Goal: Check status: Check status

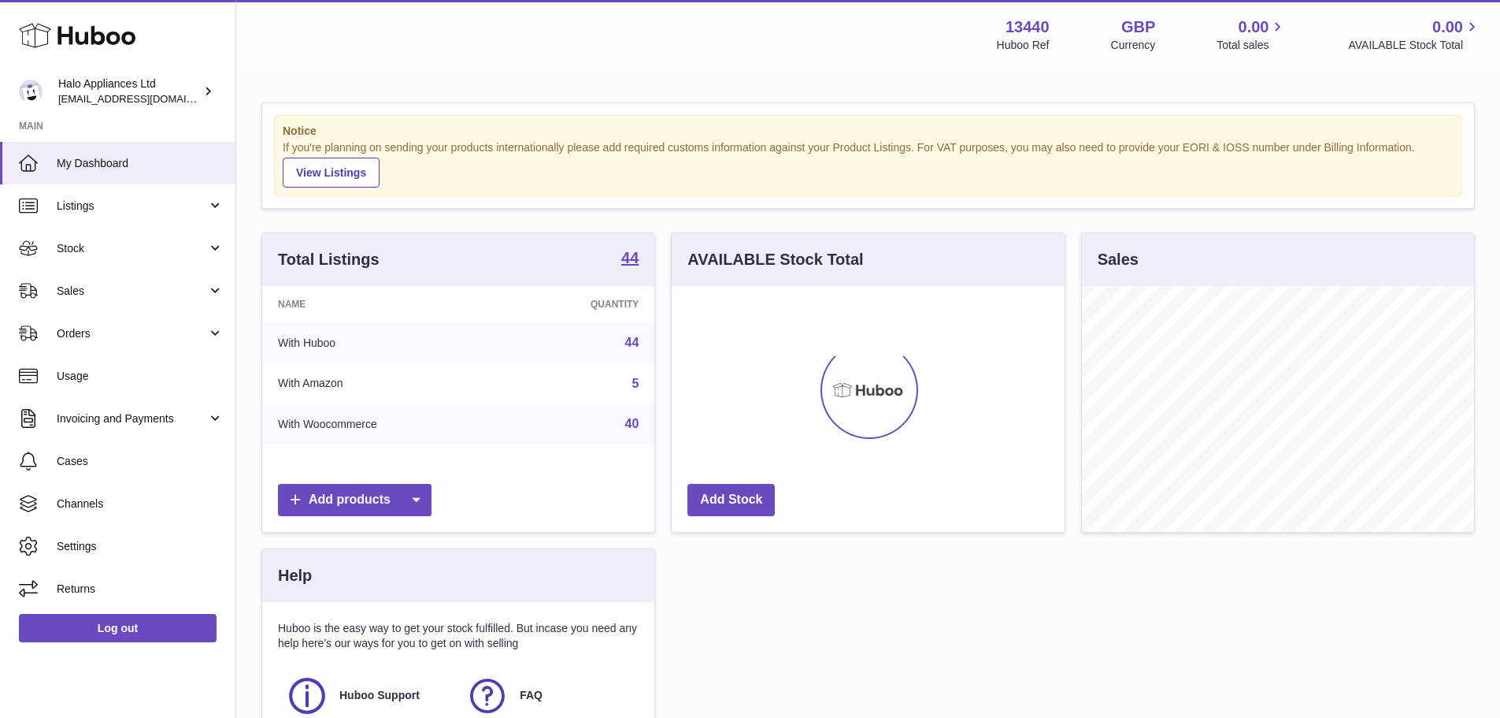
scroll to position [246, 393]
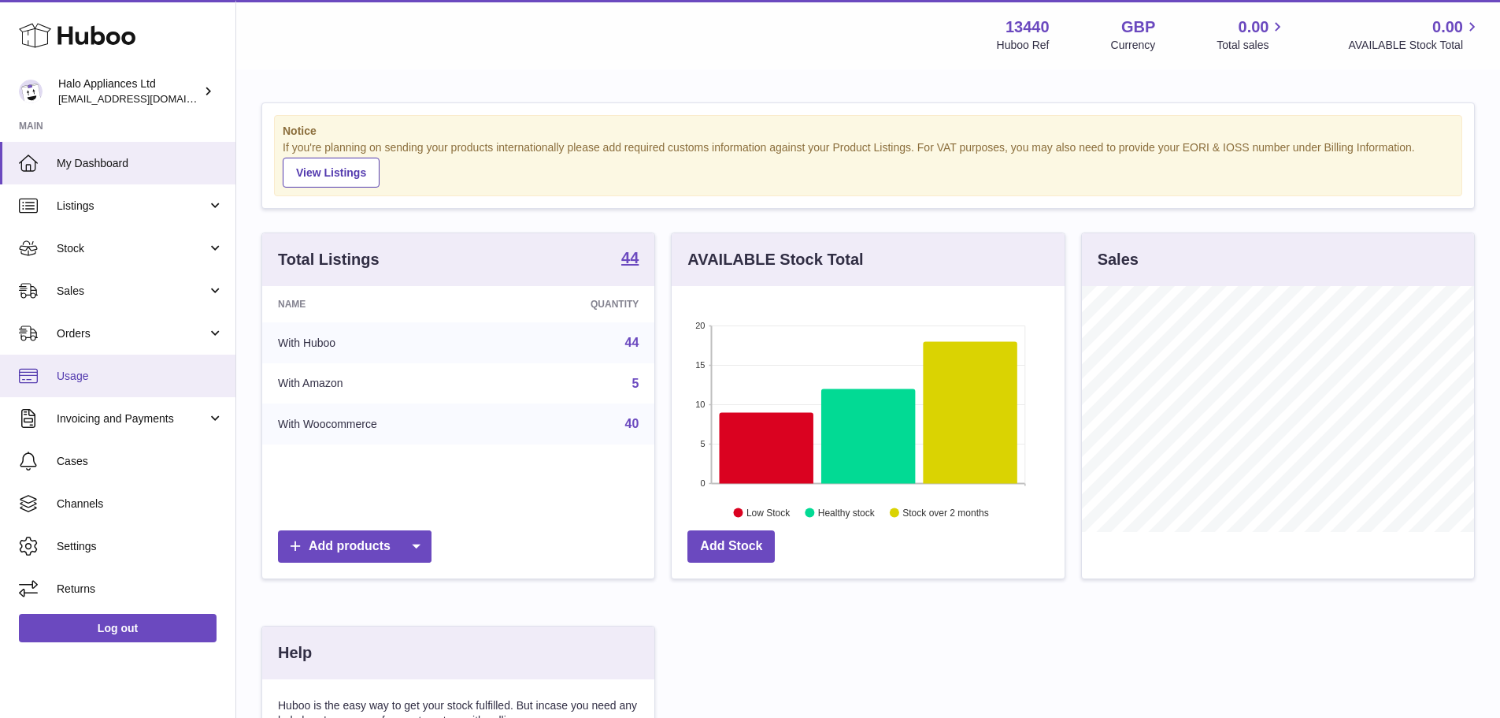
click at [90, 384] on link "Usage" at bounding box center [117, 375] width 235 height 43
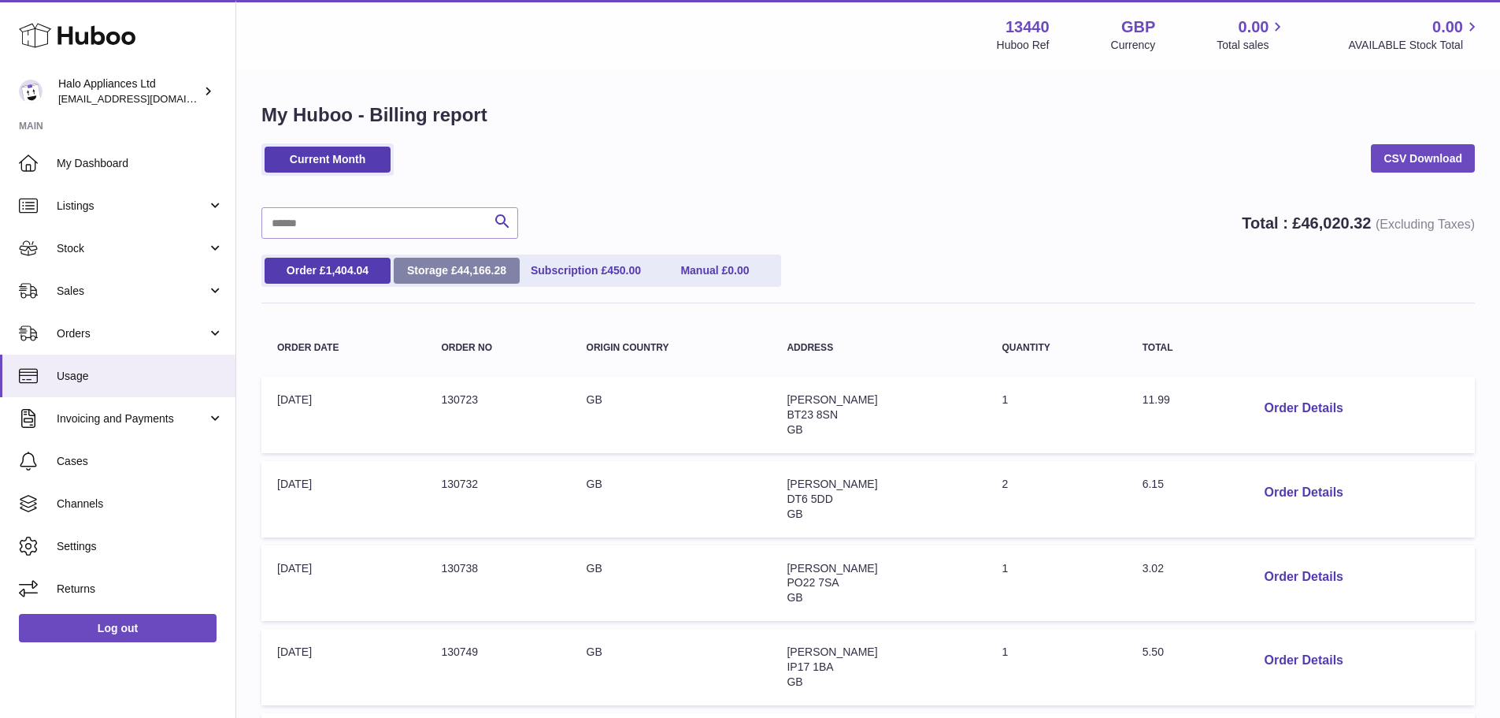
click at [480, 269] on span "44,166.28" at bounding box center [482, 270] width 49 height 13
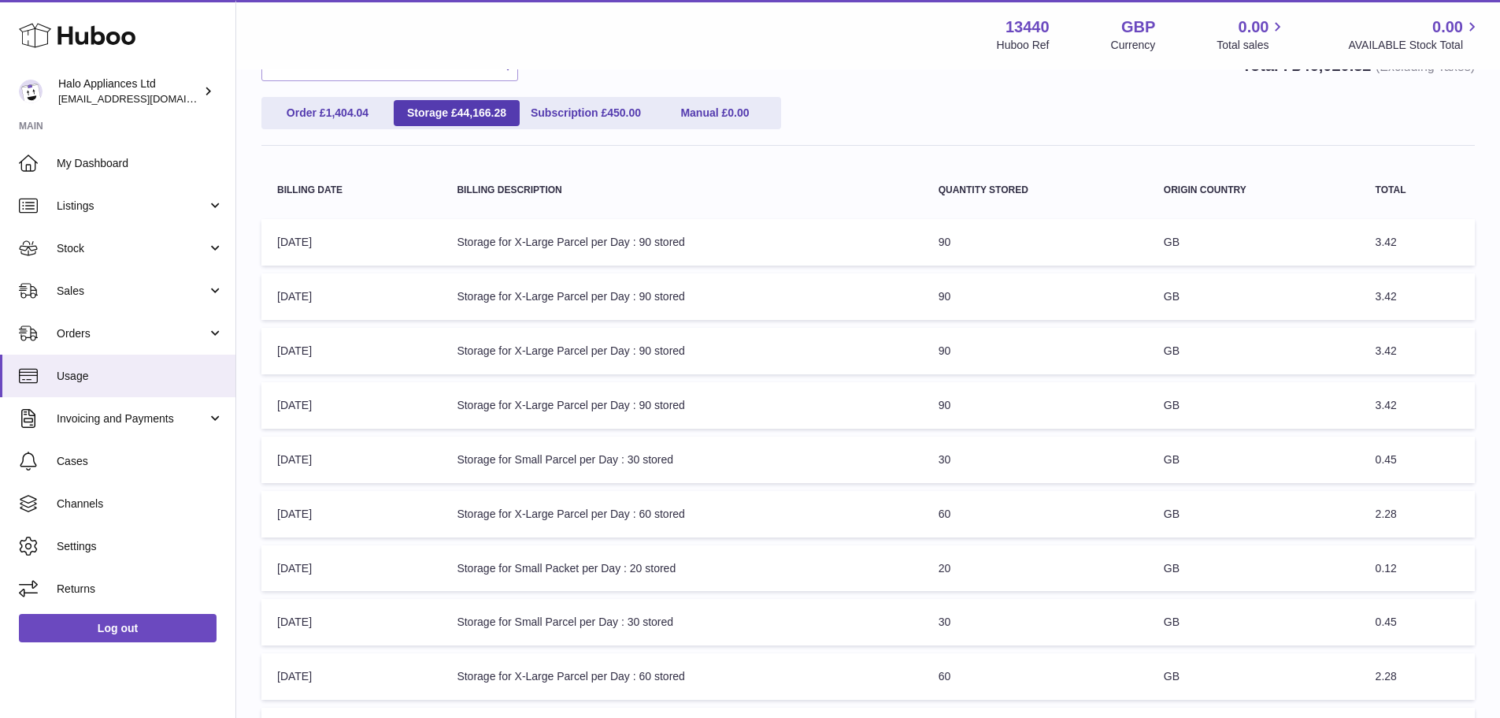
scroll to position [366, 0]
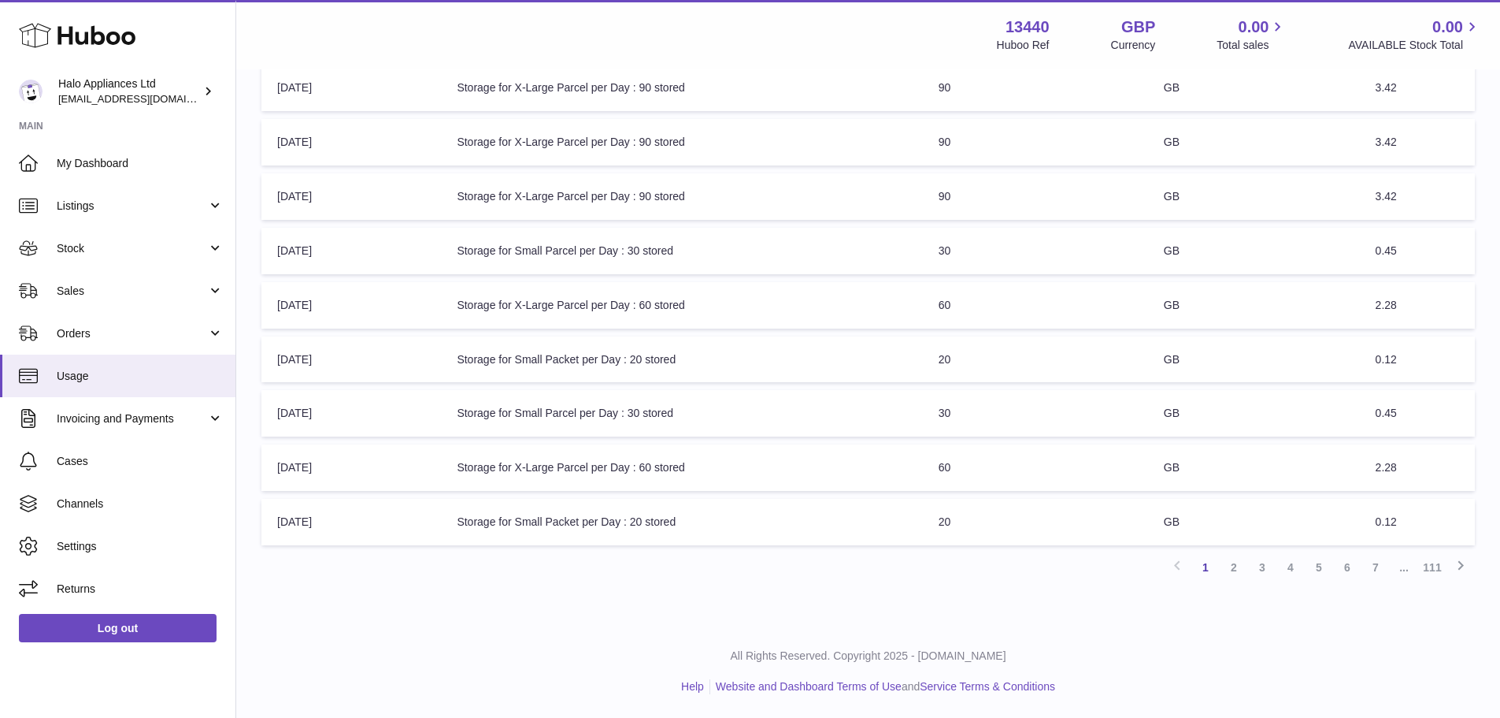
click at [1435, 569] on link "111" at bounding box center [1432, 567] width 28 height 28
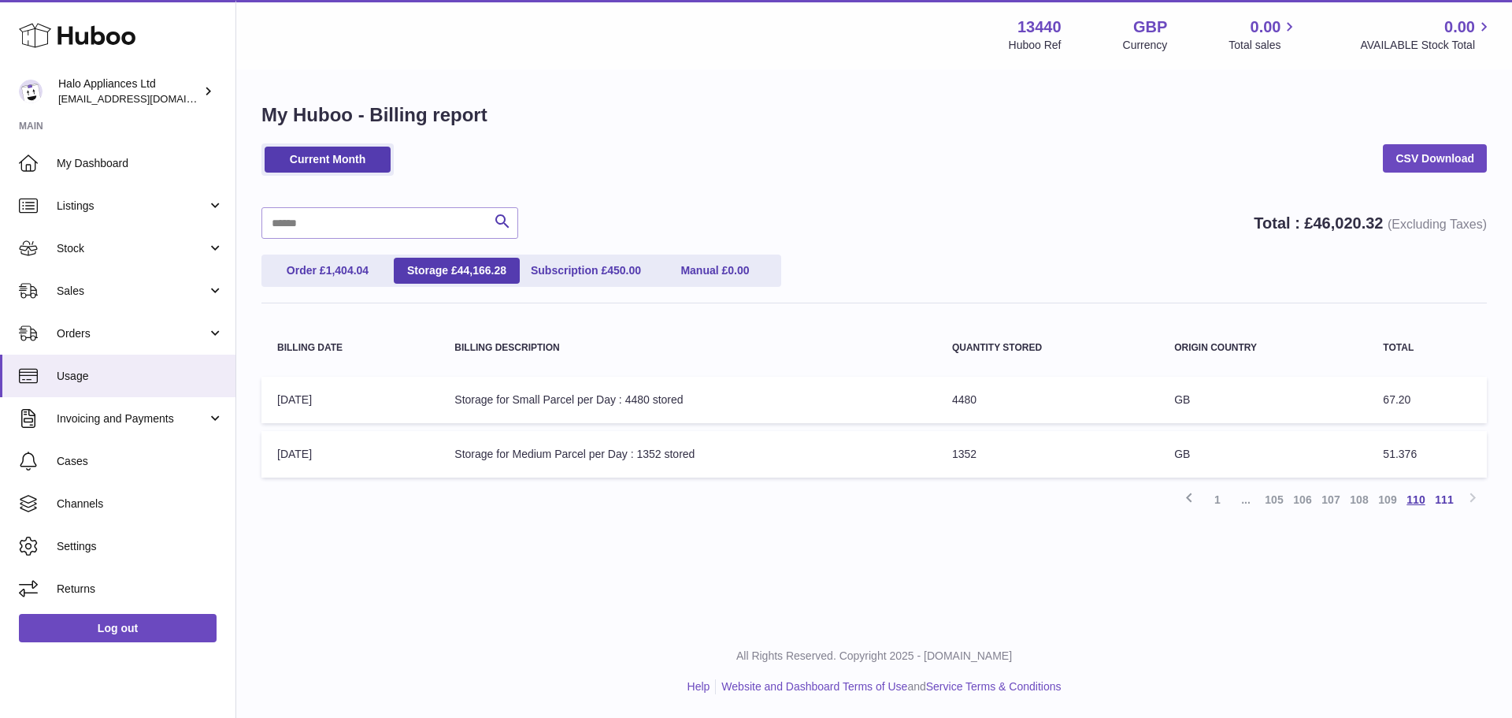
click at [1422, 499] on link "110" at bounding box center [1416, 499] width 28 height 28
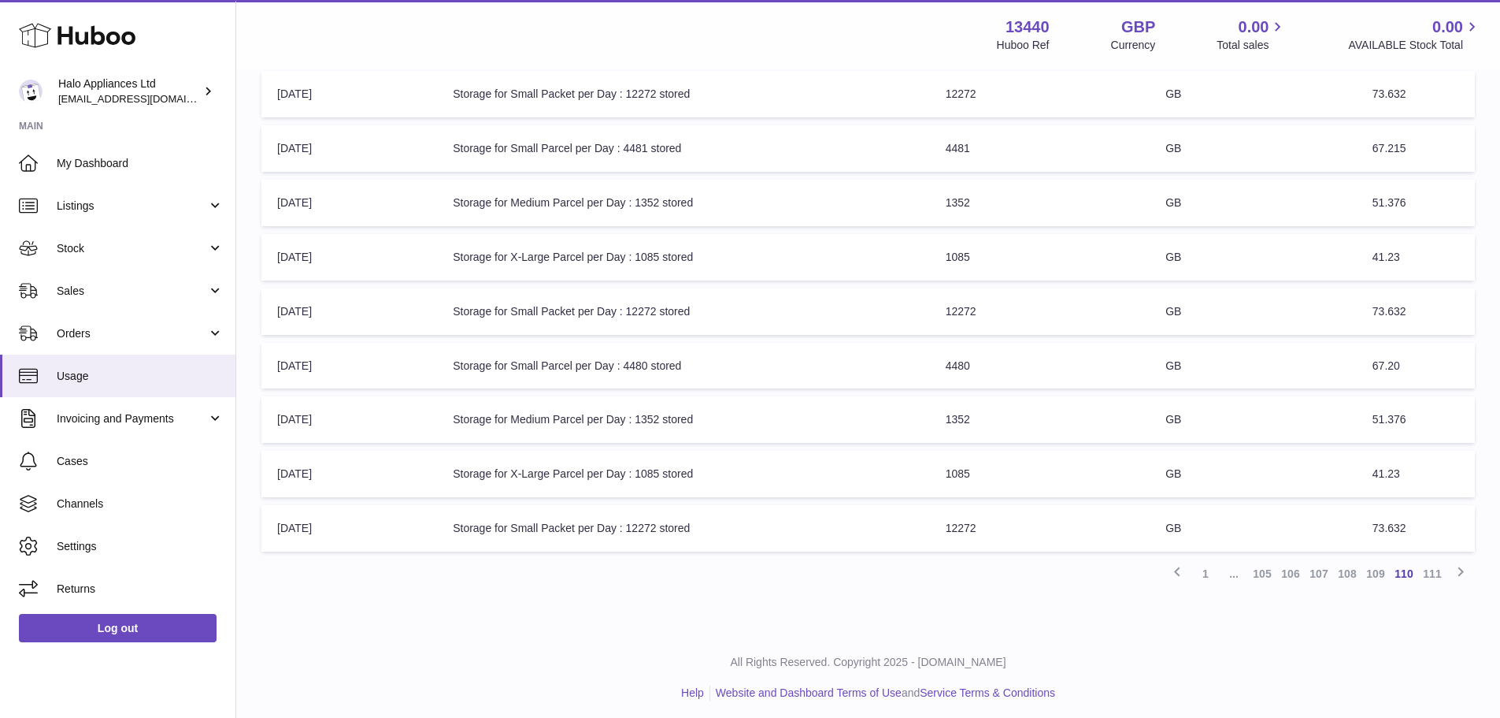
scroll to position [366, 0]
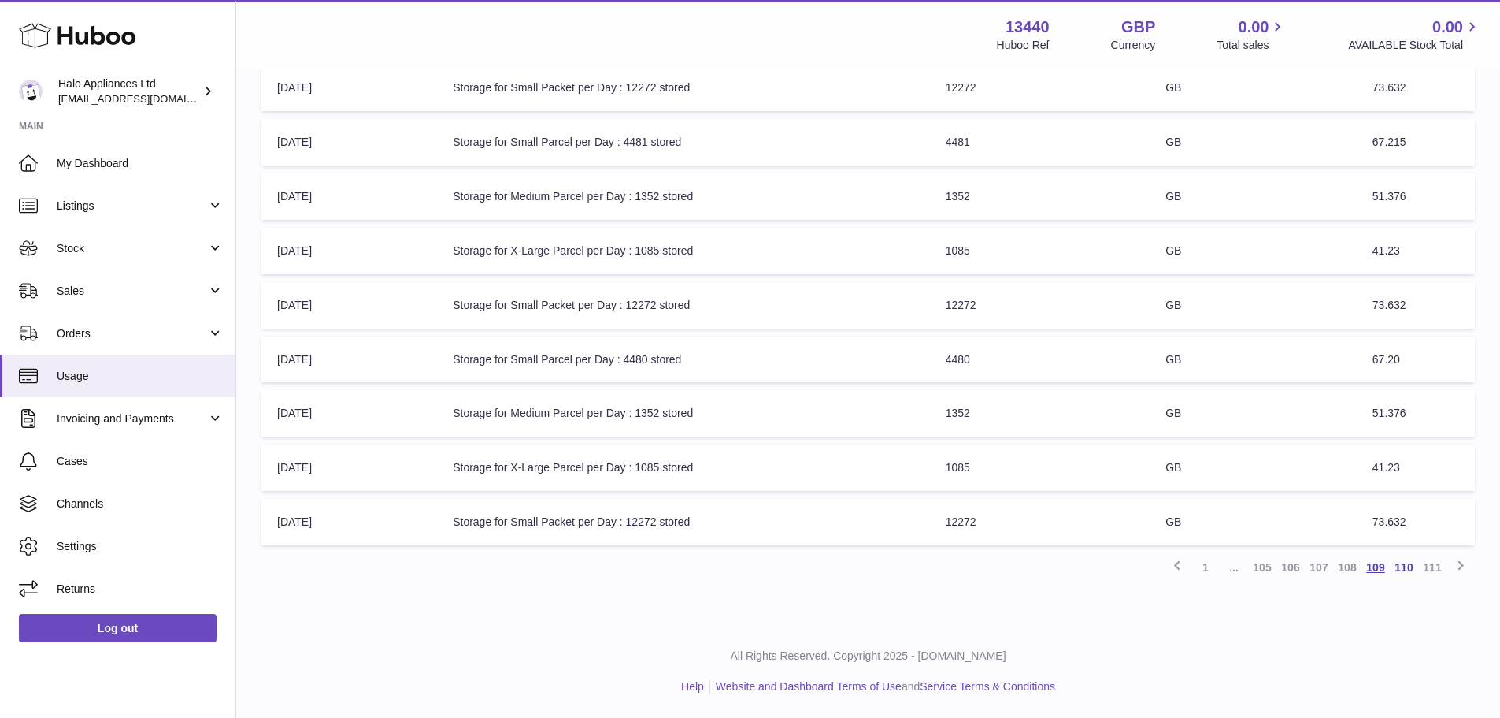
click at [1375, 561] on link "109" at bounding box center [1376, 567] width 28 height 28
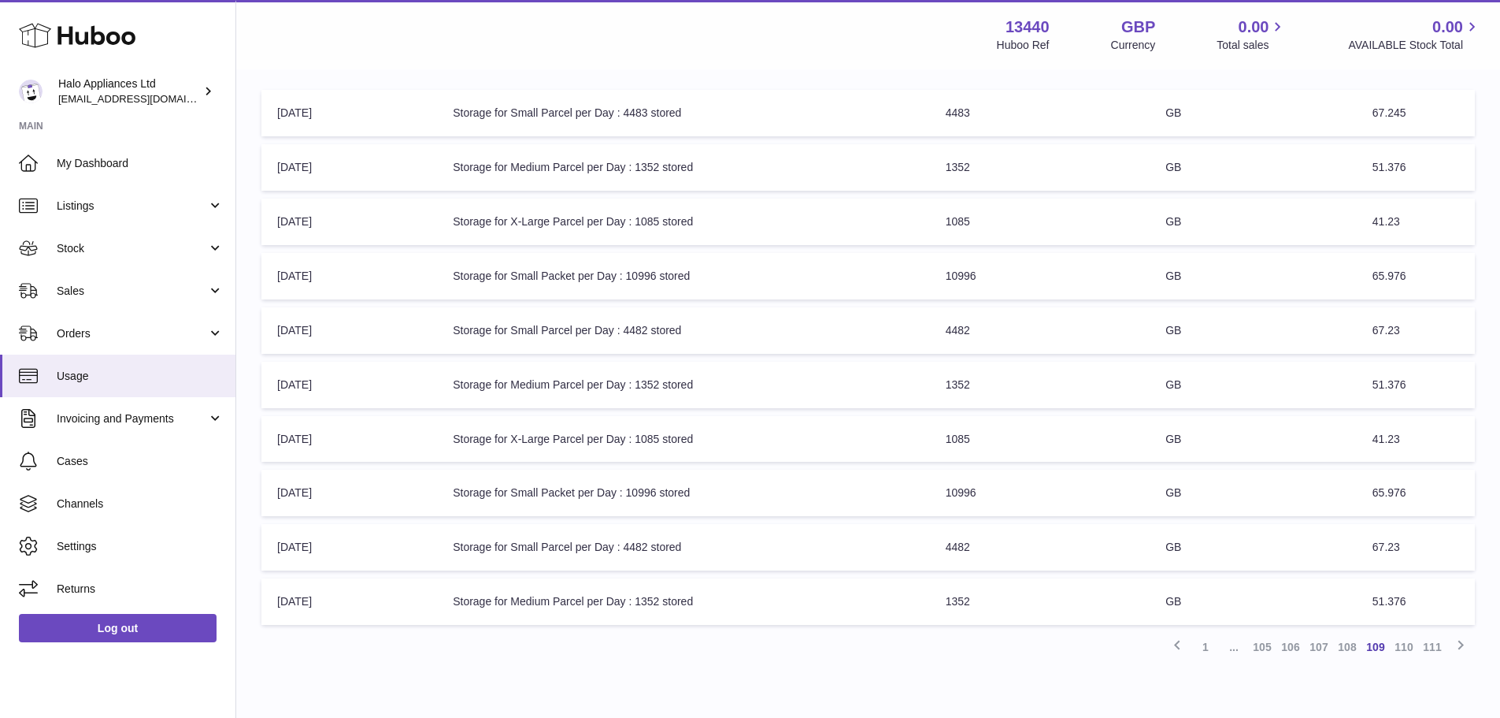
scroll to position [307, 0]
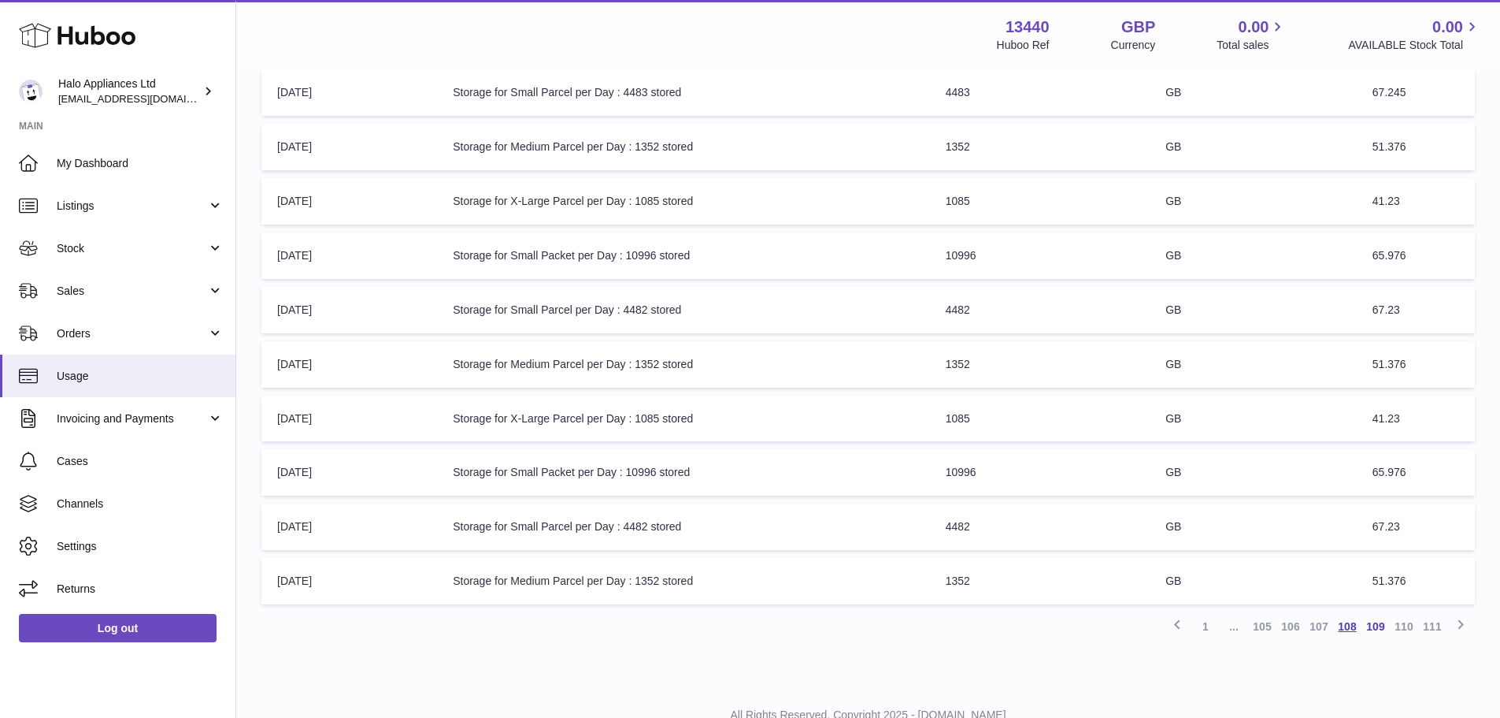
click at [1353, 622] on link "108" at bounding box center [1347, 626] width 28 height 28
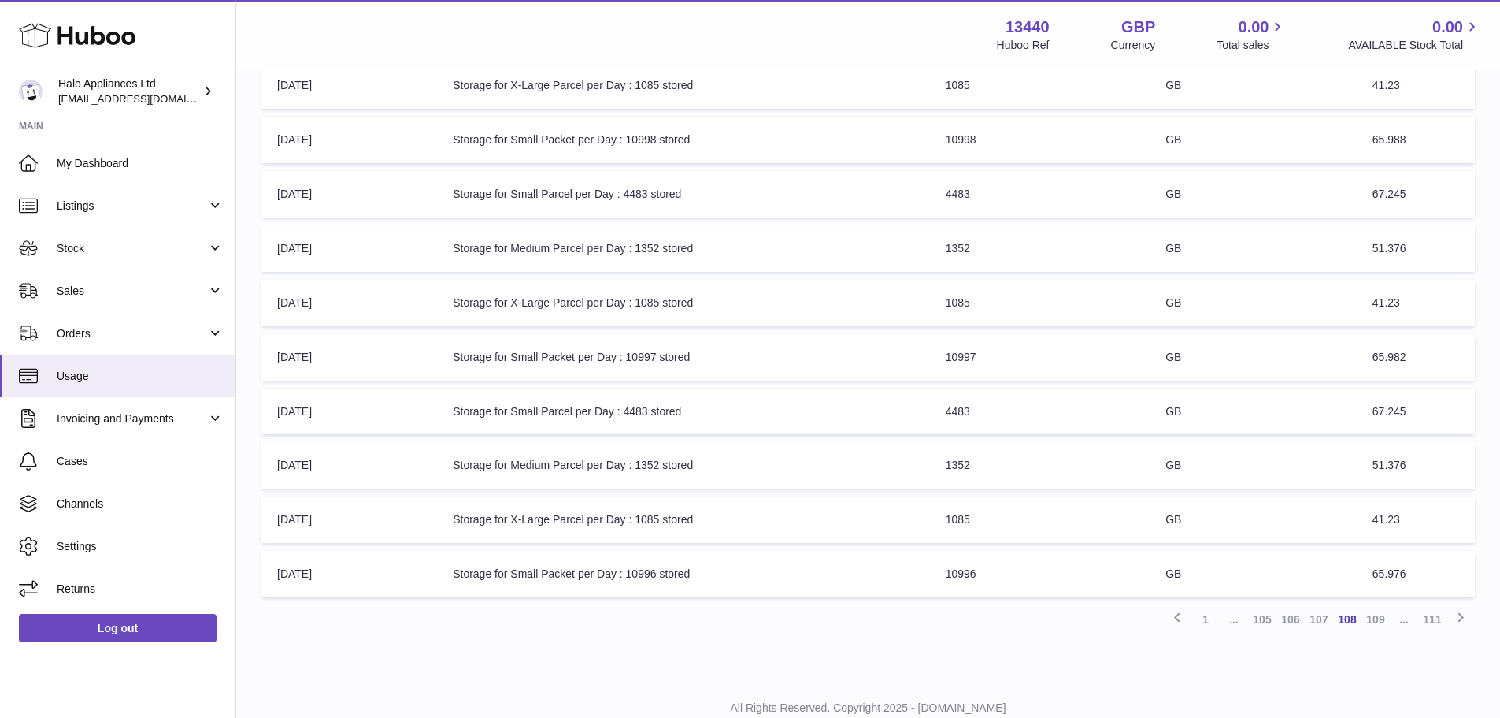
scroll to position [366, 0]
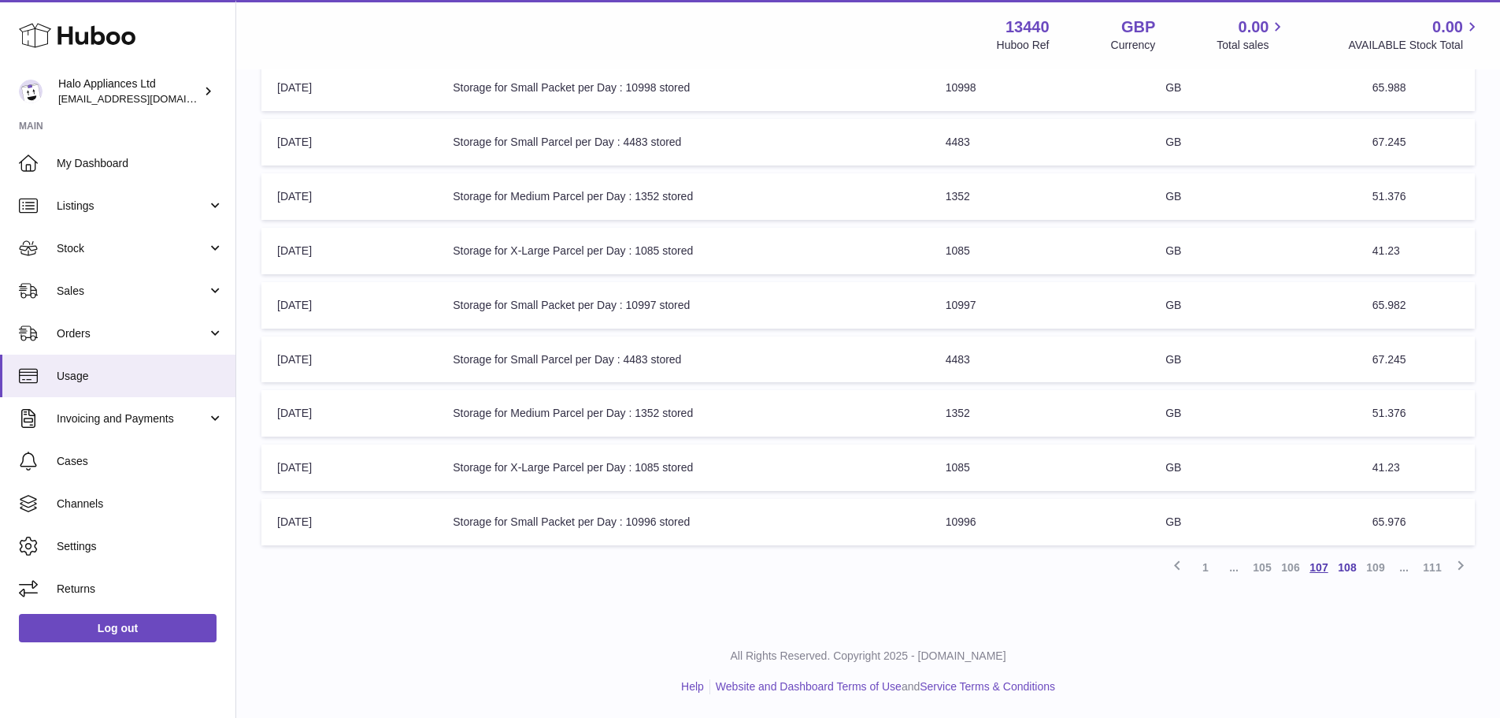
click at [1322, 572] on link "107" at bounding box center [1319, 567] width 28 height 28
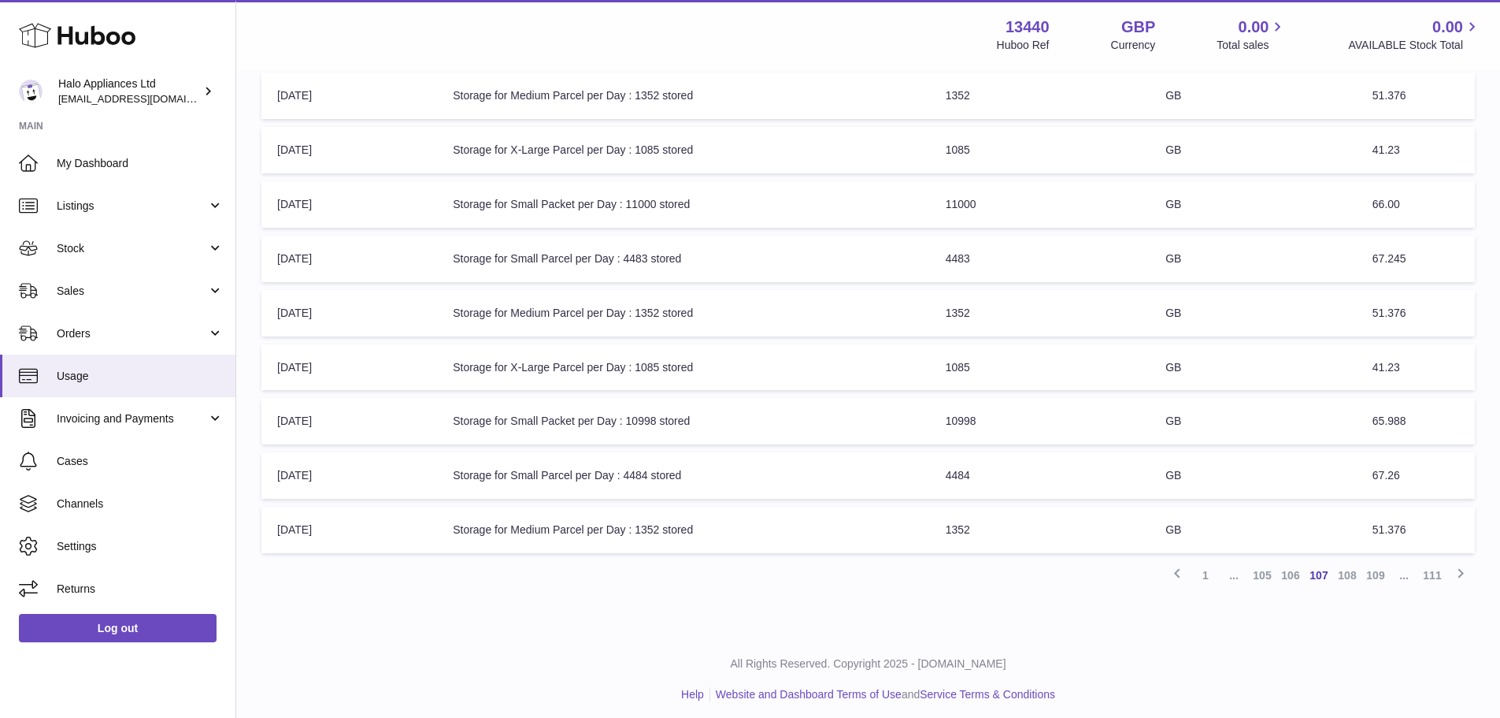
scroll to position [366, 0]
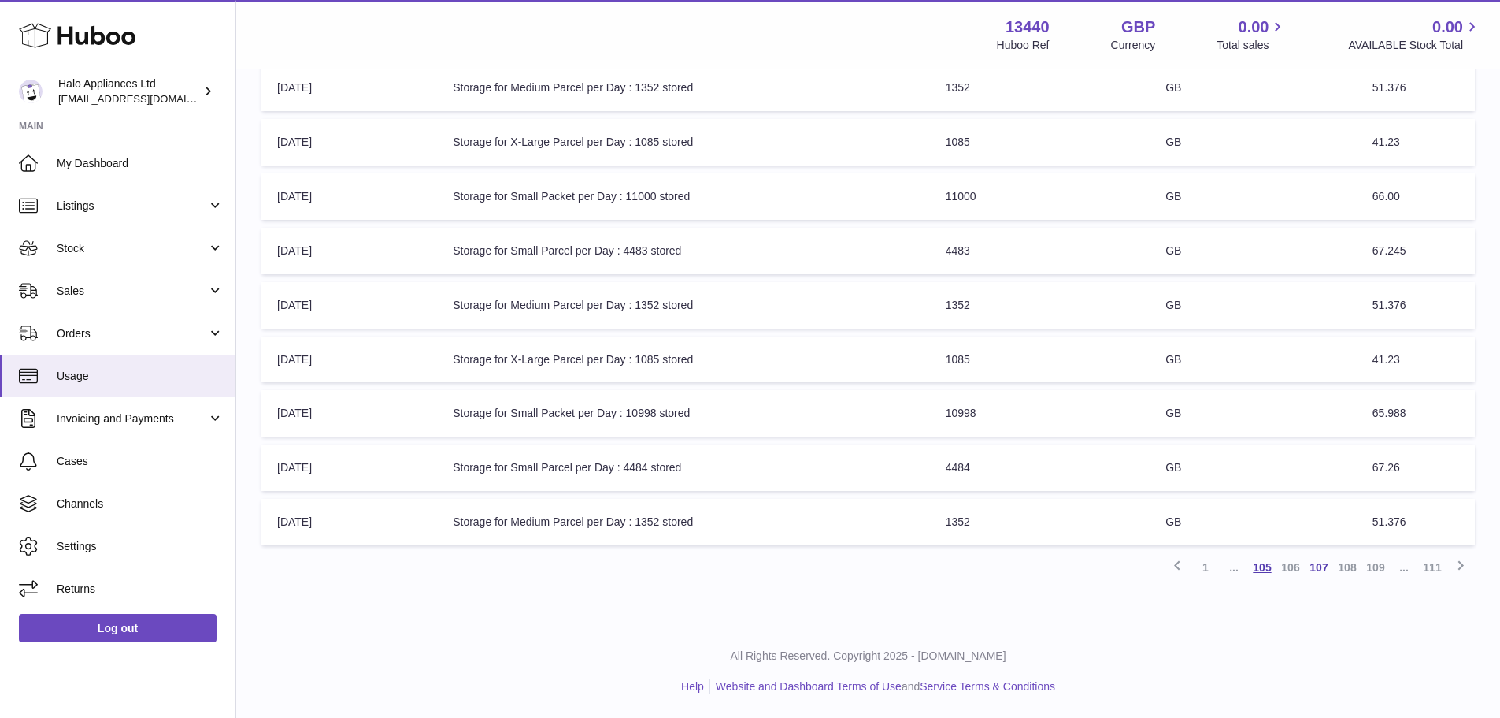
click at [1264, 567] on link "105" at bounding box center [1262, 567] width 28 height 28
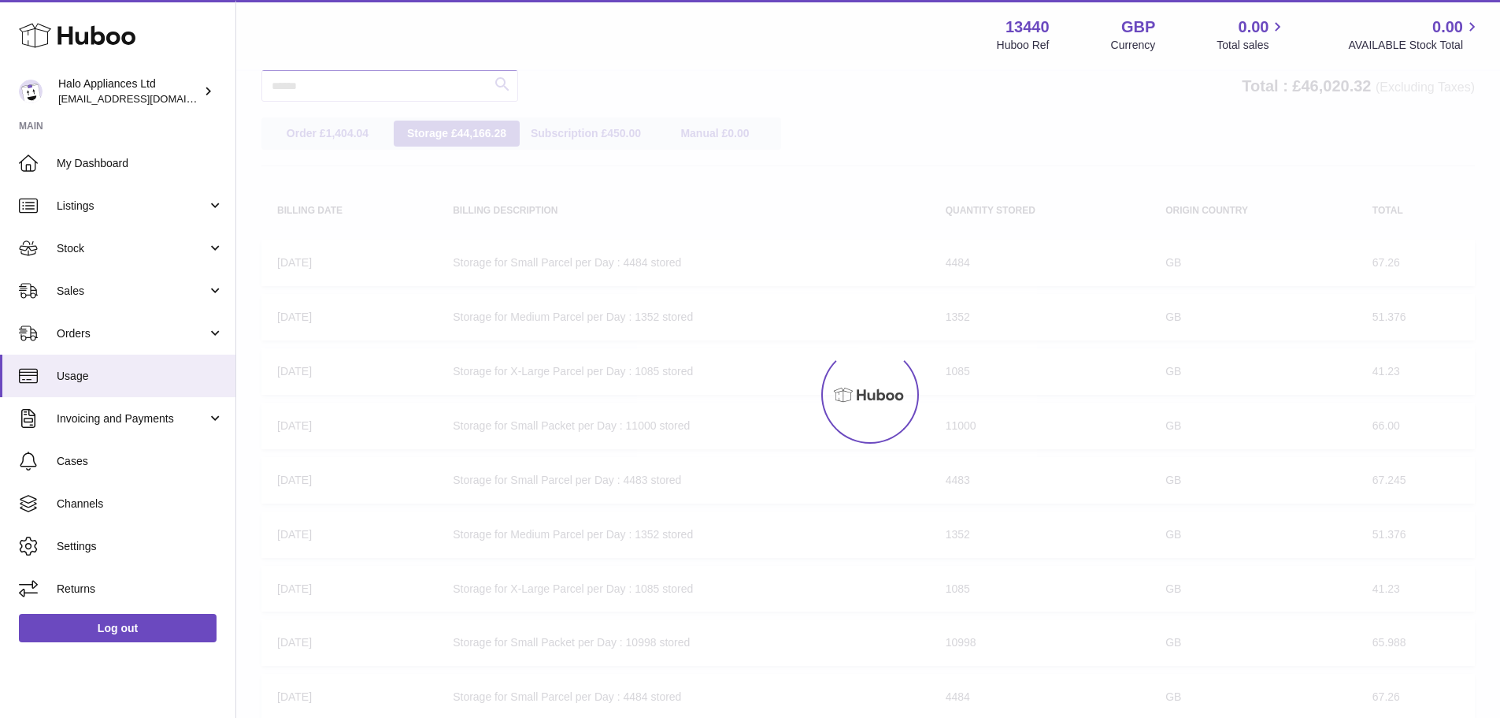
scroll to position [71, 0]
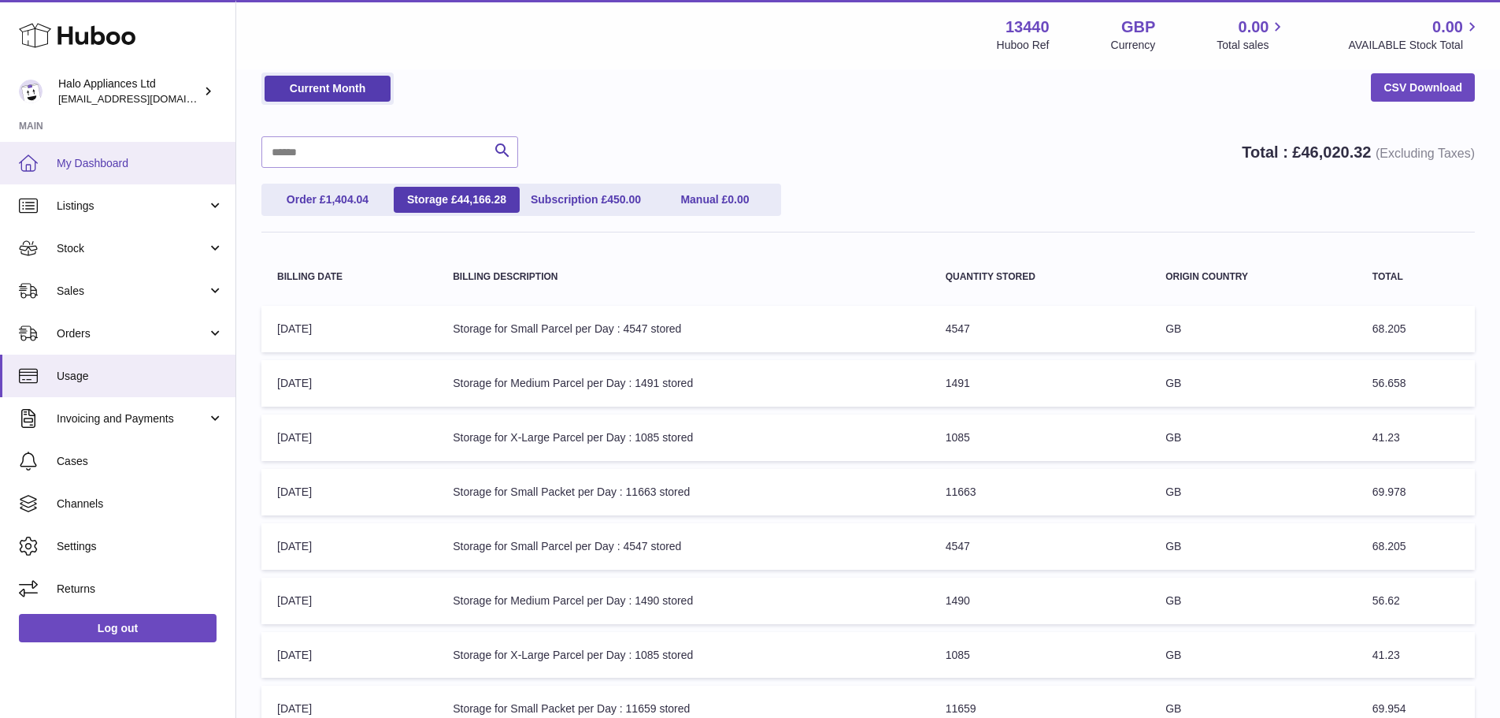
click at [94, 167] on span "My Dashboard" at bounding box center [140, 163] width 167 height 15
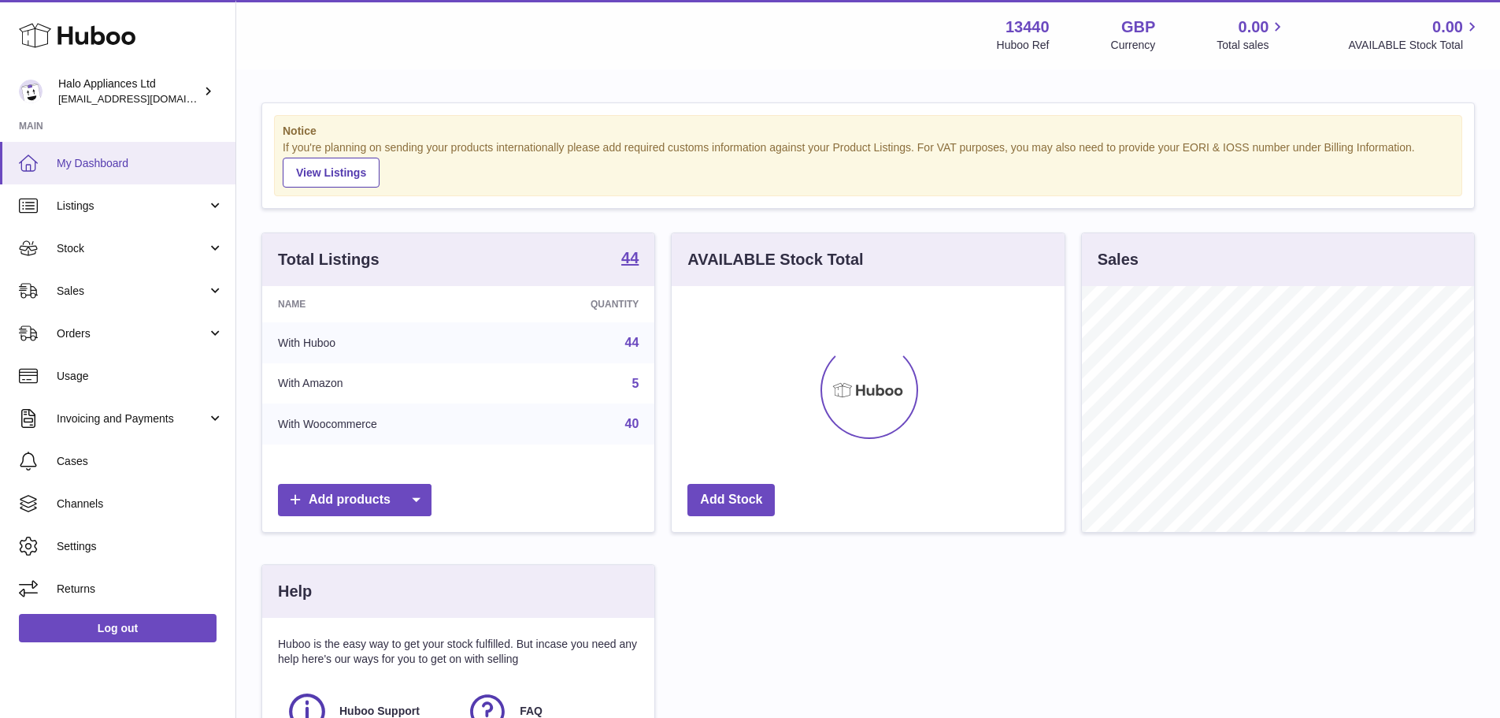
scroll to position [246, 393]
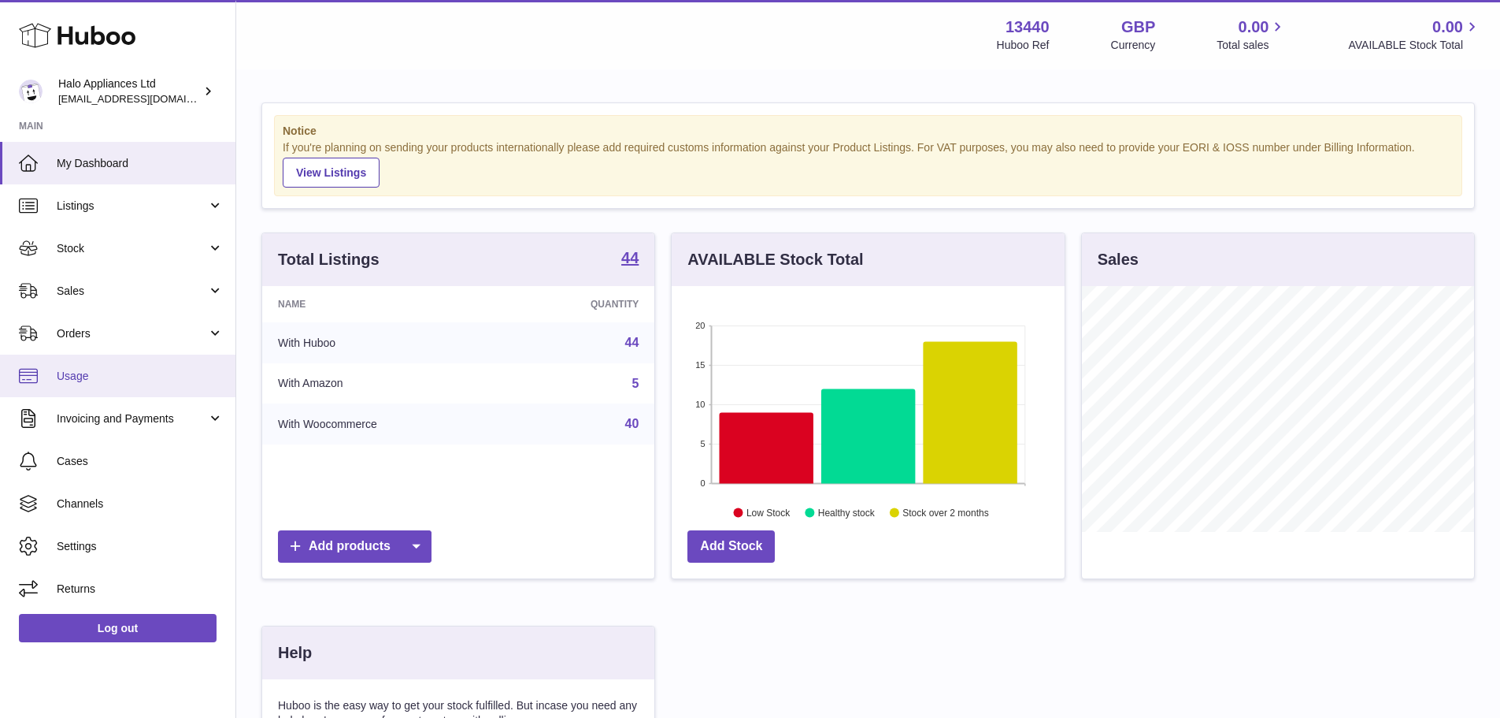
click at [89, 388] on link "Usage" at bounding box center [117, 375] width 235 height 43
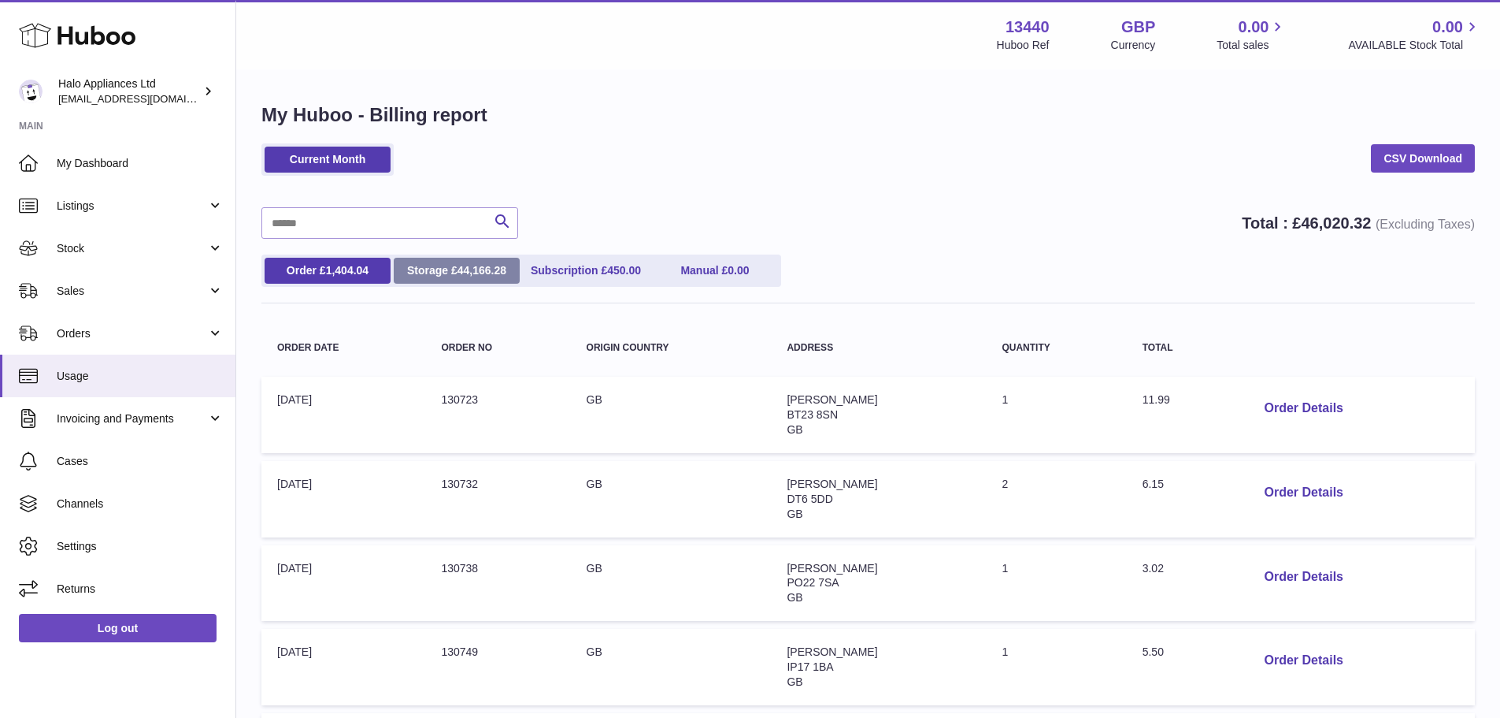
click at [486, 279] on link "Storage £ 44,166.28" at bounding box center [457, 271] width 126 height 26
